Goal: Task Accomplishment & Management: Complete application form

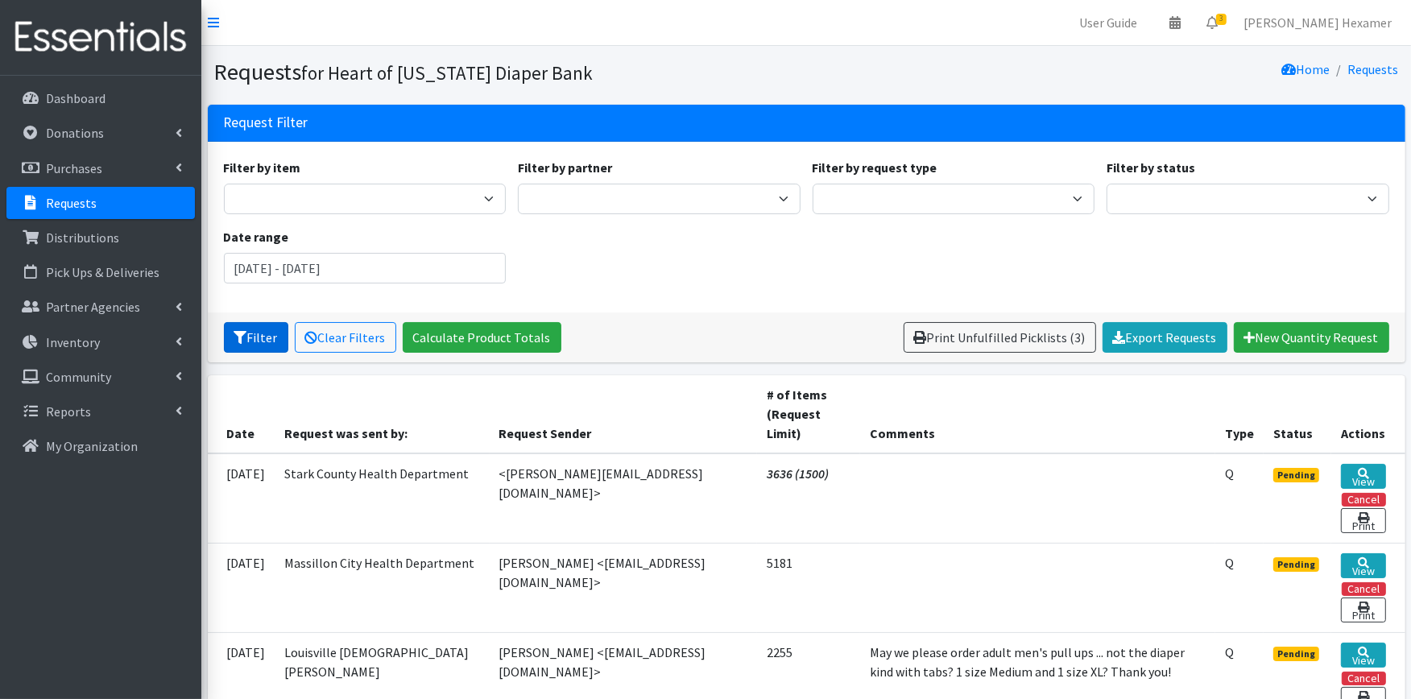
click at [250, 336] on button "Filter" at bounding box center [256, 337] width 64 height 31
drag, startPoint x: 0, startPoint y: 0, endPoint x: 251, endPoint y: 341, distance: 423.4
click at [251, 341] on button "Filter" at bounding box center [256, 337] width 64 height 31
click at [955, 336] on link "Print Unfulfilled Picklists (3)" at bounding box center [1000, 337] width 193 height 31
click at [60, 135] on p "Donations" at bounding box center [75, 133] width 58 height 16
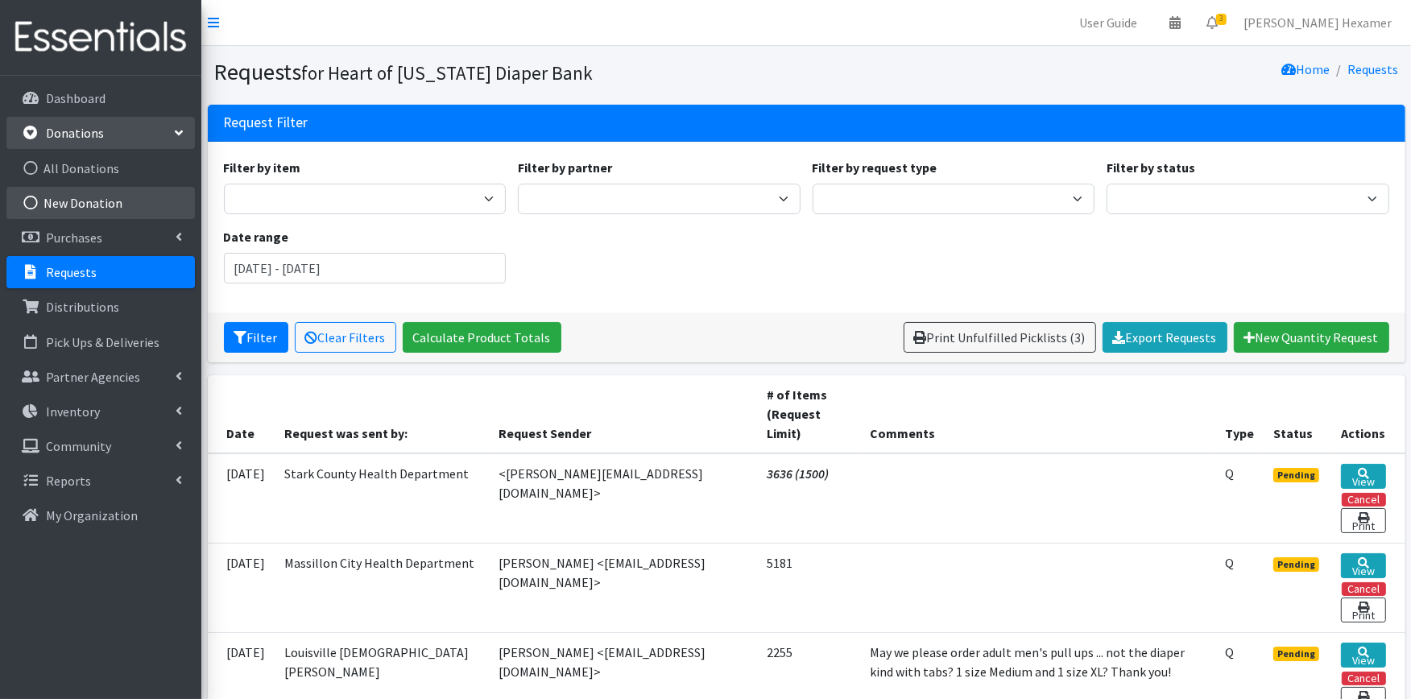
click at [73, 196] on link "New Donation" at bounding box center [100, 203] width 189 height 32
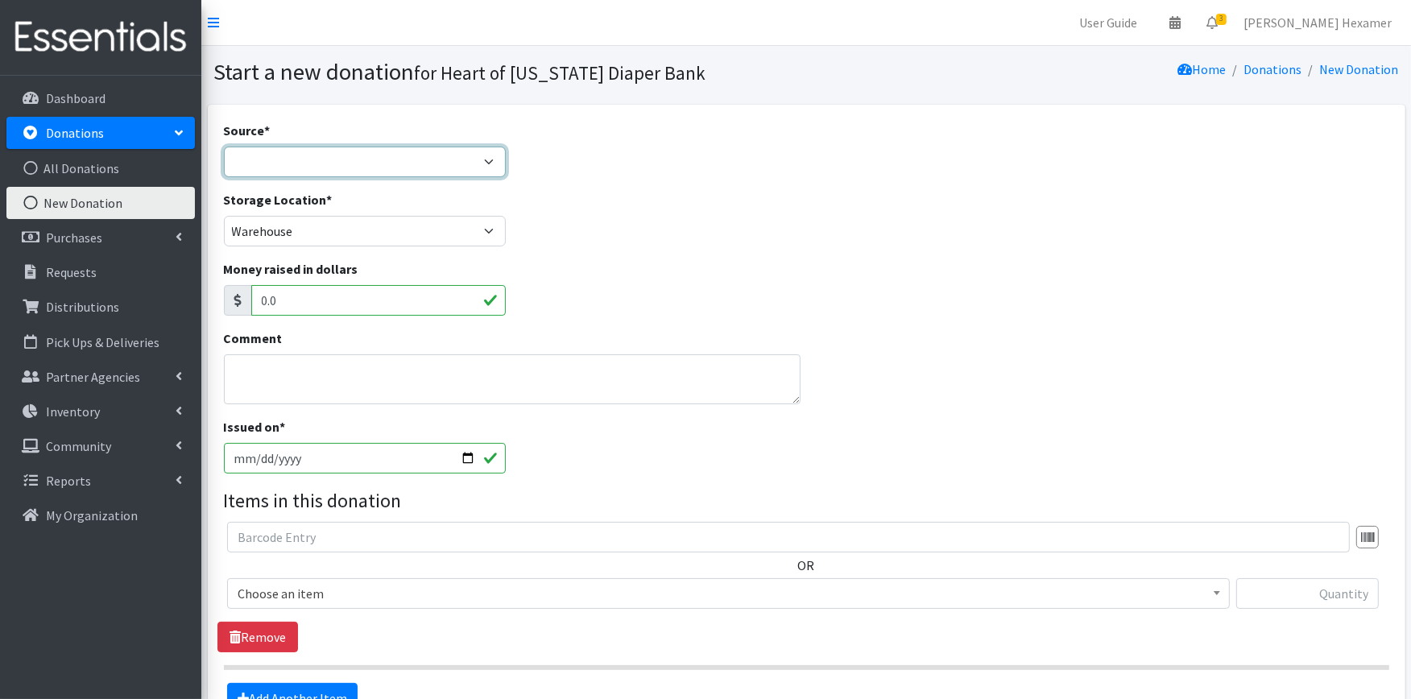
click at [457, 170] on select "Product Drive Manufacturer Donation Site Misc. Donation" at bounding box center [365, 162] width 283 height 31
select select "Manufacturer"
click at [224, 147] on select "Product Drive Manufacturer Donation Site Misc. Donation" at bounding box center [365, 162] width 283 height 31
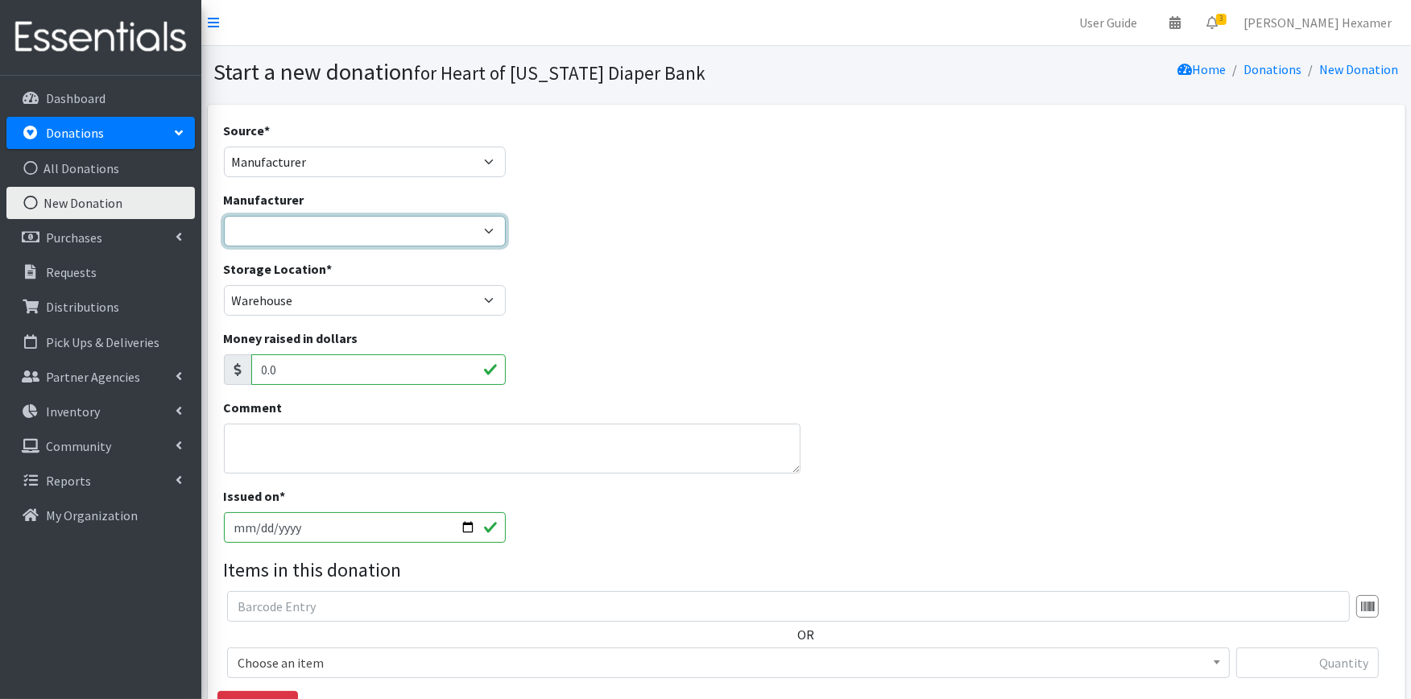
click at [421, 238] on select "Baby2Baby National Diaper Bank Sam's Club Cuyahoga Falls Sam's Club North Canto…" at bounding box center [365, 231] width 283 height 31
select select "283"
click at [224, 216] on select "Baby2Baby National Diaper Bank Sam's Club Cuyahoga Falls Sam's Club North Canto…" at bounding box center [365, 231] width 283 height 31
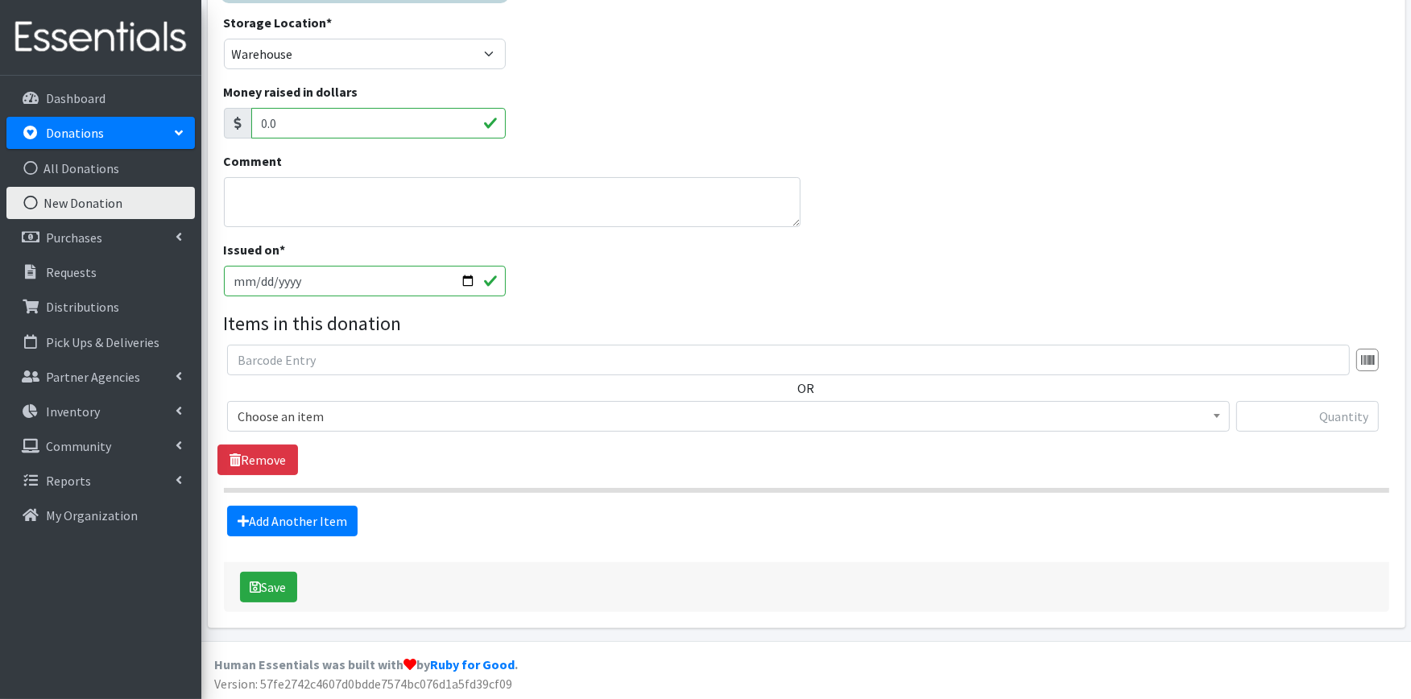
scroll to position [247, 0]
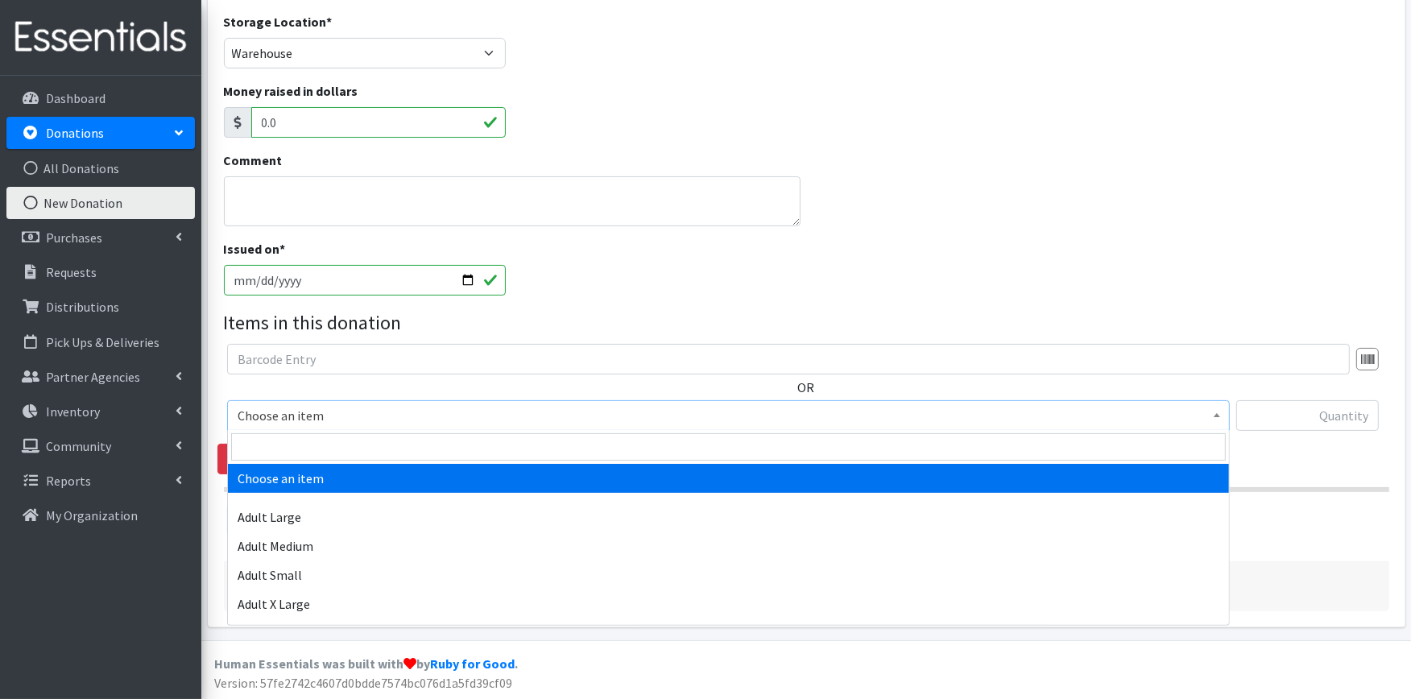
click at [356, 421] on span "Choose an item" at bounding box center [729, 415] width 982 height 23
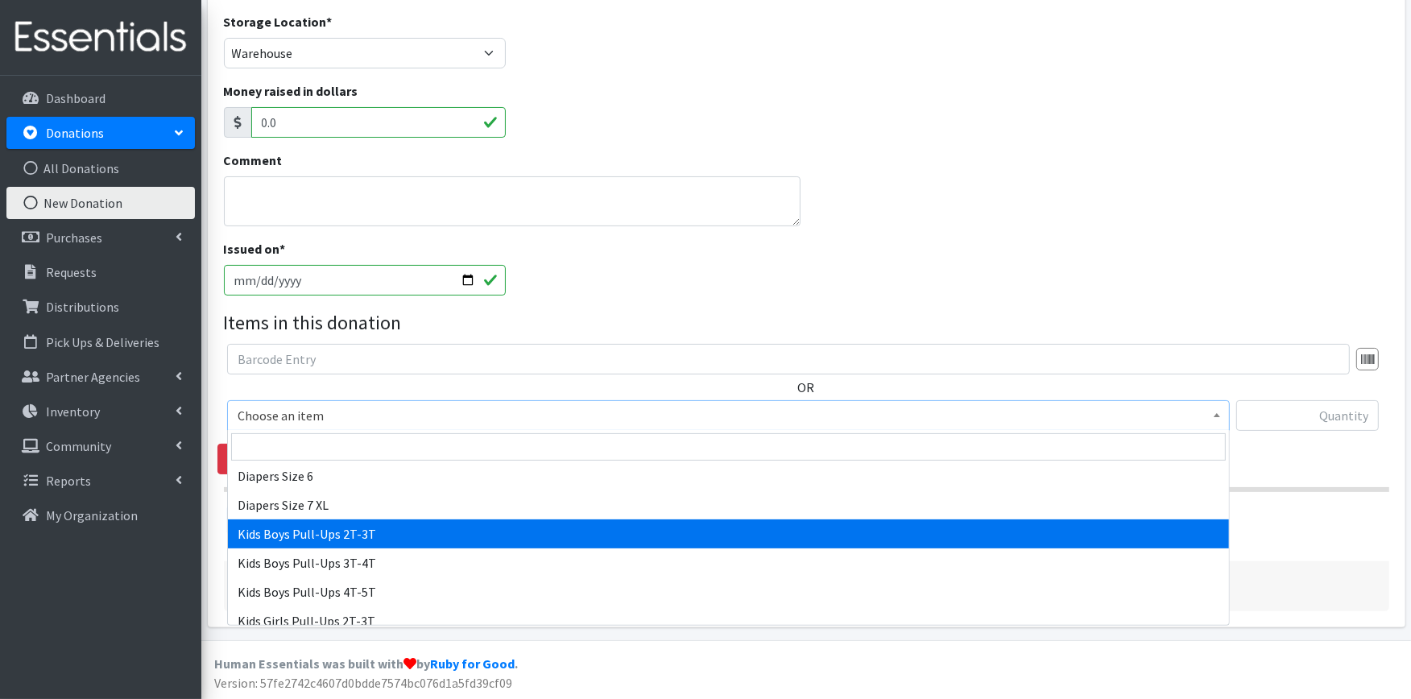
scroll to position [358, 0]
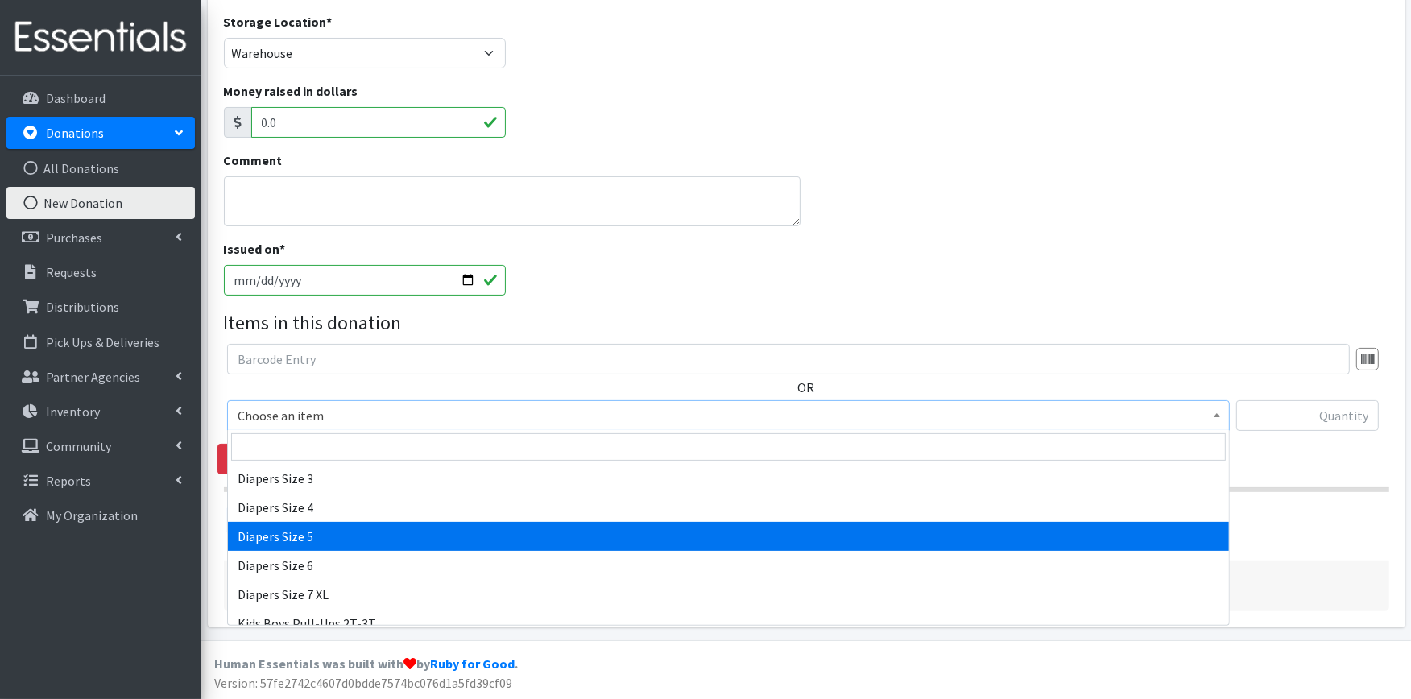
select select "415"
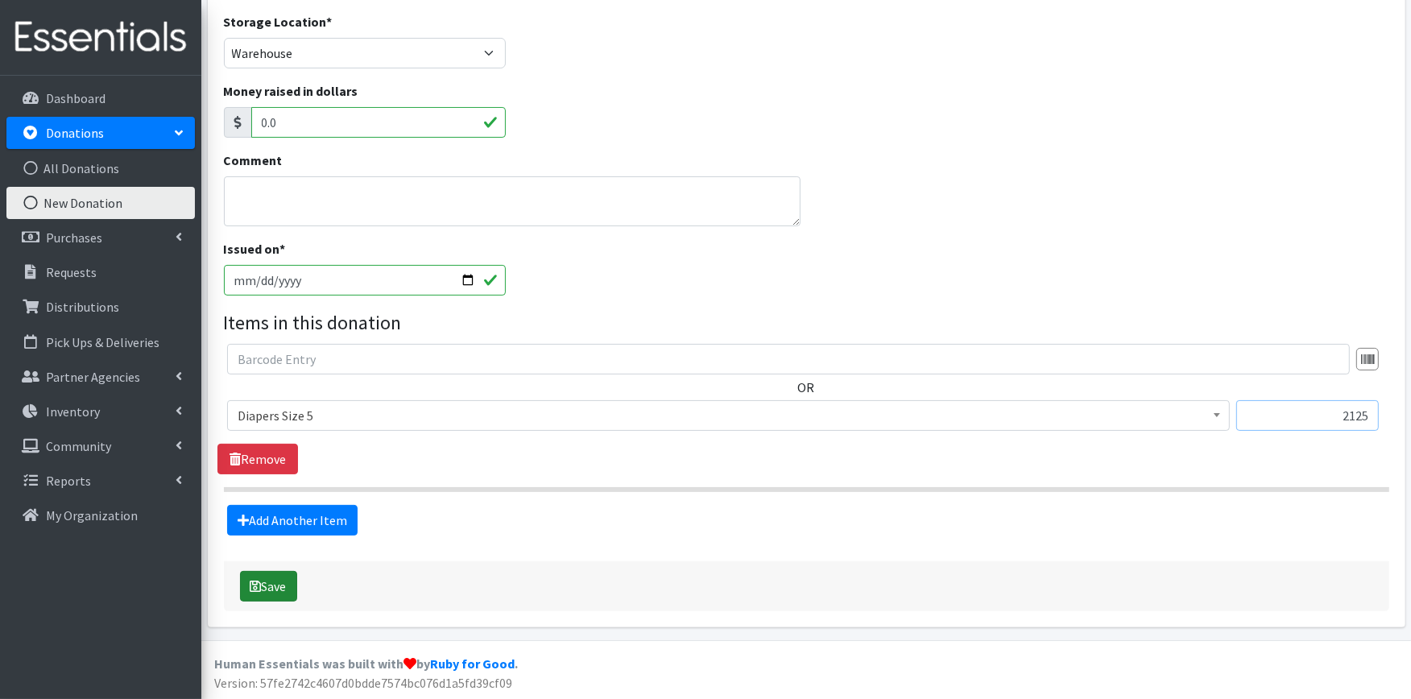
type input "2125"
click at [278, 577] on button "Save" at bounding box center [268, 586] width 57 height 31
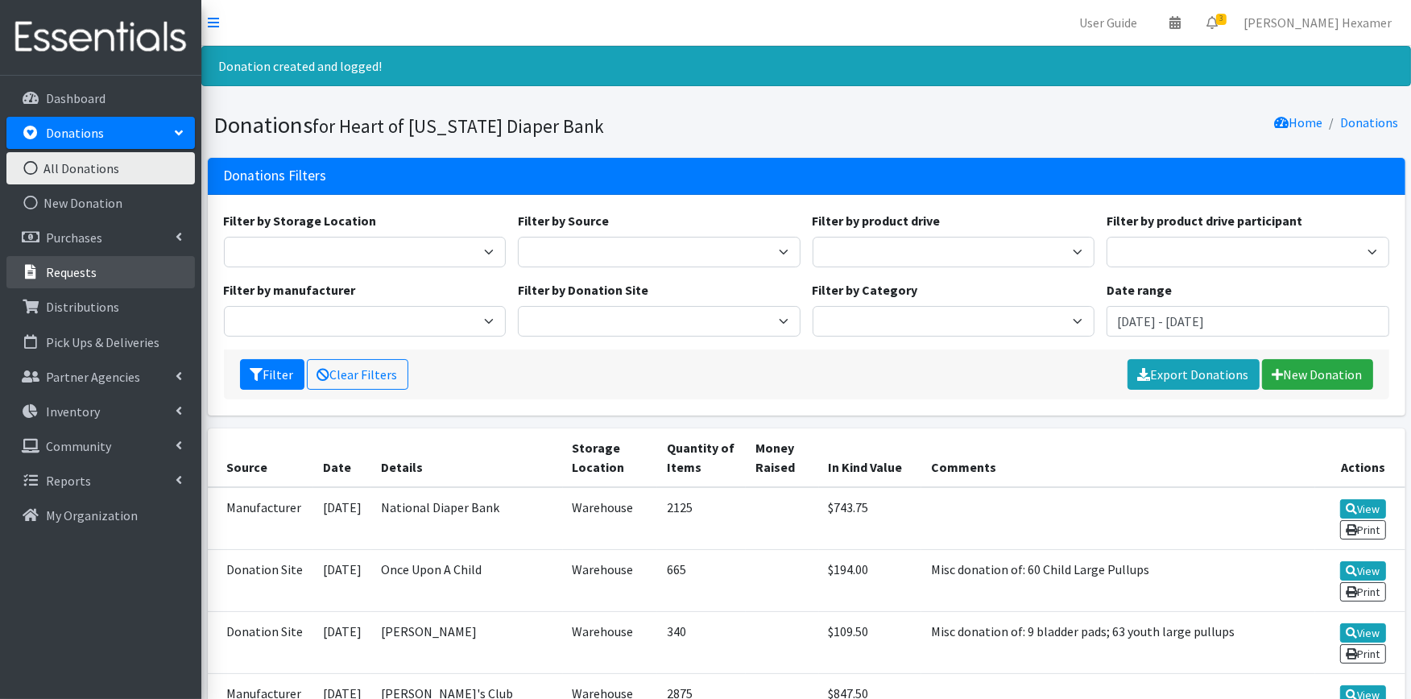
click at [53, 277] on p "Requests" at bounding box center [71, 272] width 51 height 16
